Goal: Navigation & Orientation: Go to known website

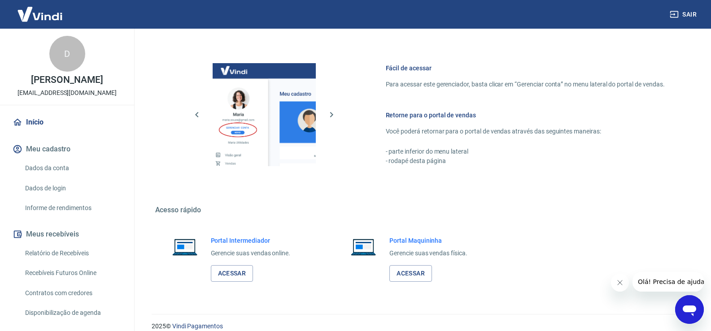
scroll to position [368, 0]
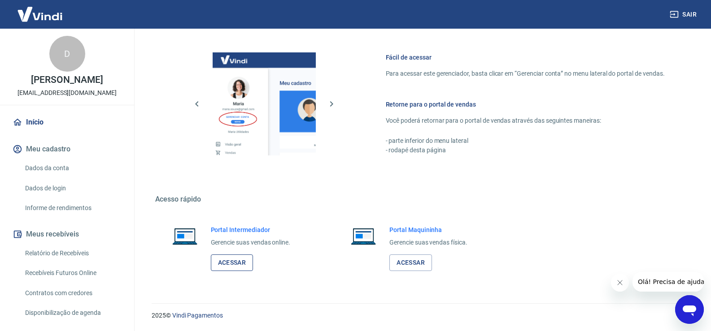
click at [243, 265] on link "Acessar" at bounding box center [232, 263] width 43 height 17
